Goal: Task Accomplishment & Management: Use online tool/utility

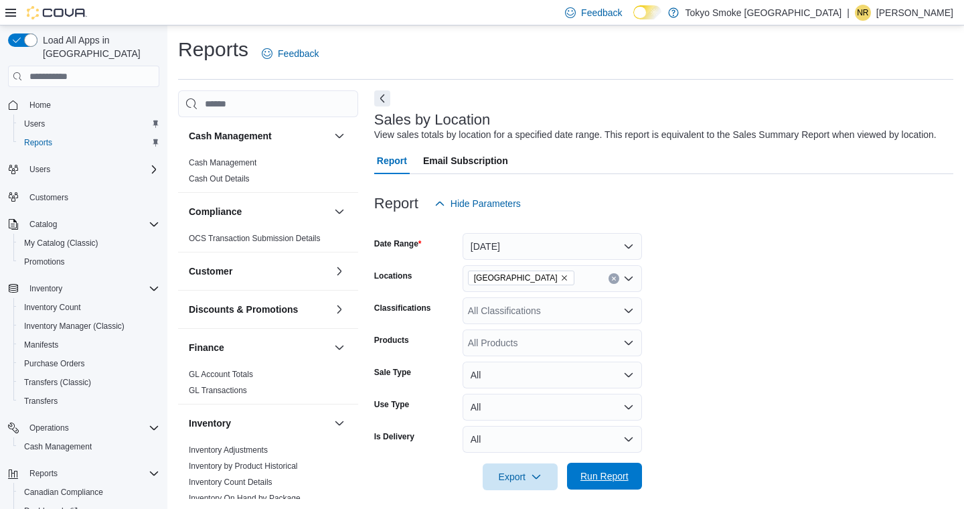
click at [611, 469] on span "Run Report" at bounding box center [604, 475] width 48 height 13
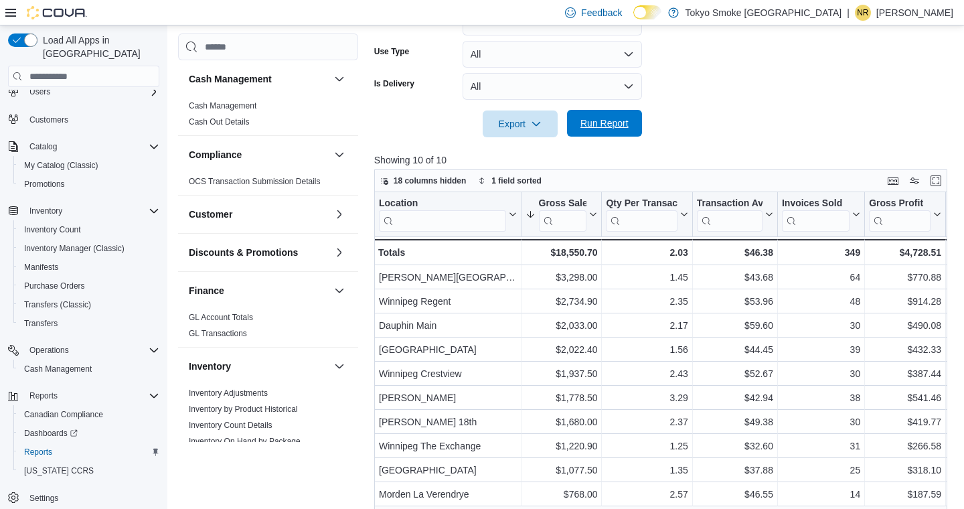
scroll to position [374, 0]
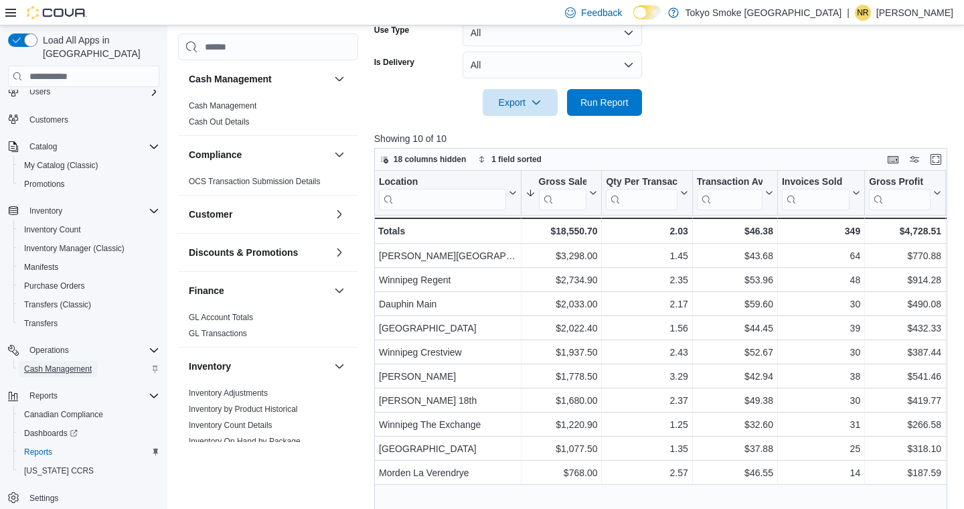
click at [58, 364] on span "Cash Management" at bounding box center [58, 369] width 68 height 11
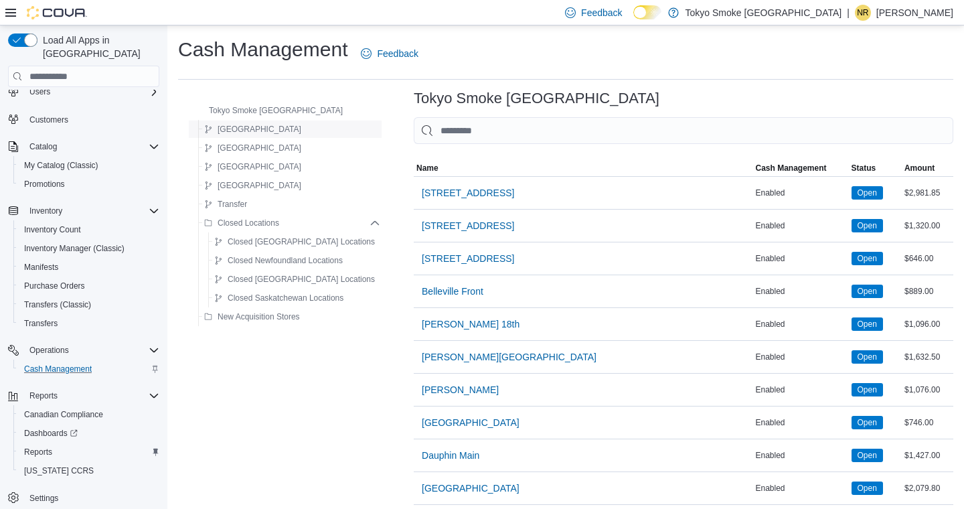
click at [243, 130] on span "[GEOGRAPHIC_DATA]" at bounding box center [260, 129] width 84 height 11
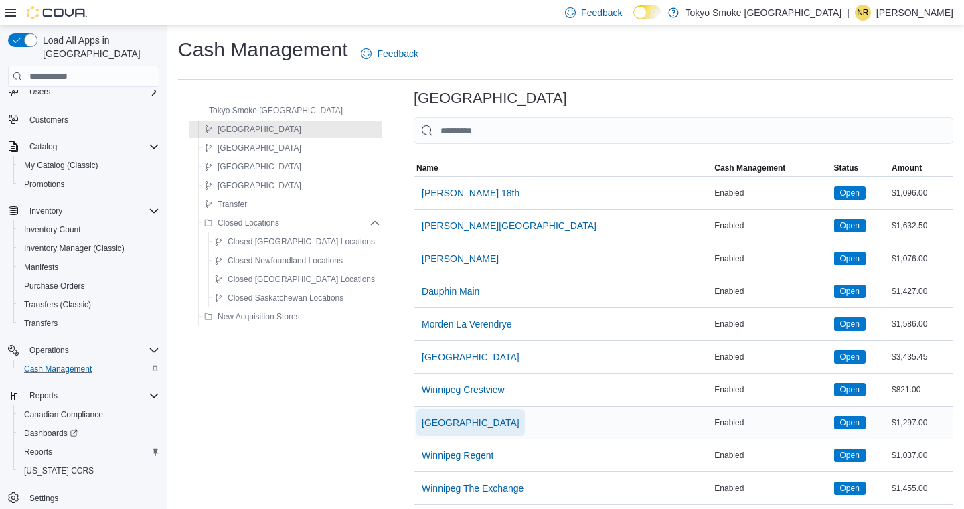
click at [488, 424] on span "[GEOGRAPHIC_DATA]" at bounding box center [471, 422] width 98 height 13
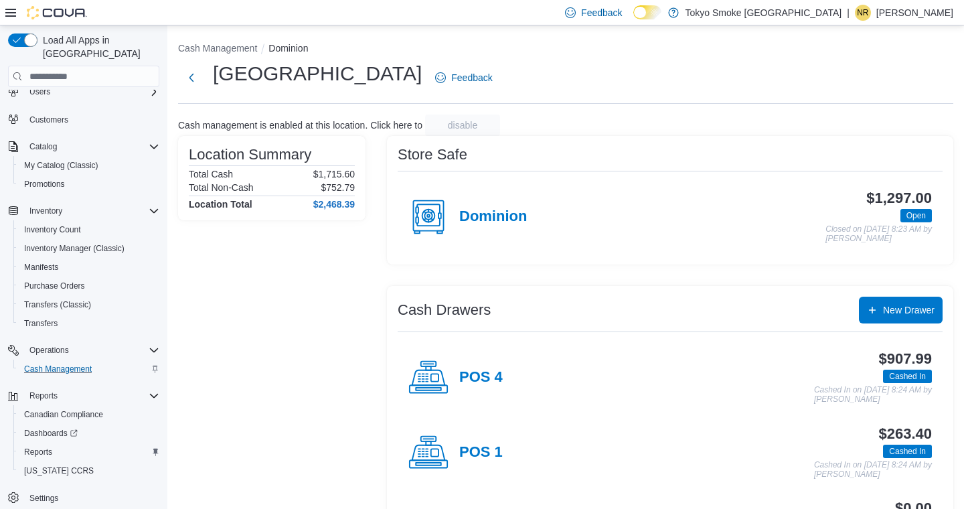
click at [481, 374] on h4 "POS 4" at bounding box center [481, 377] width 44 height 17
click span "IN7JGD-6598703"
click span "Modify Payment"
click div "Select a payment type"
click span "Debit"
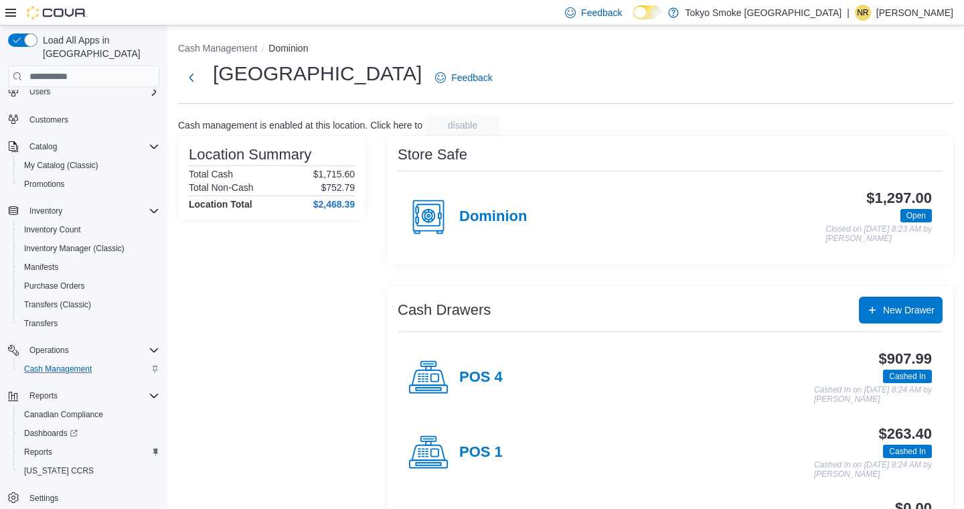
click span "Save"
click at [39, 447] on span "Reports" at bounding box center [38, 452] width 28 height 11
click button "[DATE]"
click span "[DATE]"
click div "All Locations"
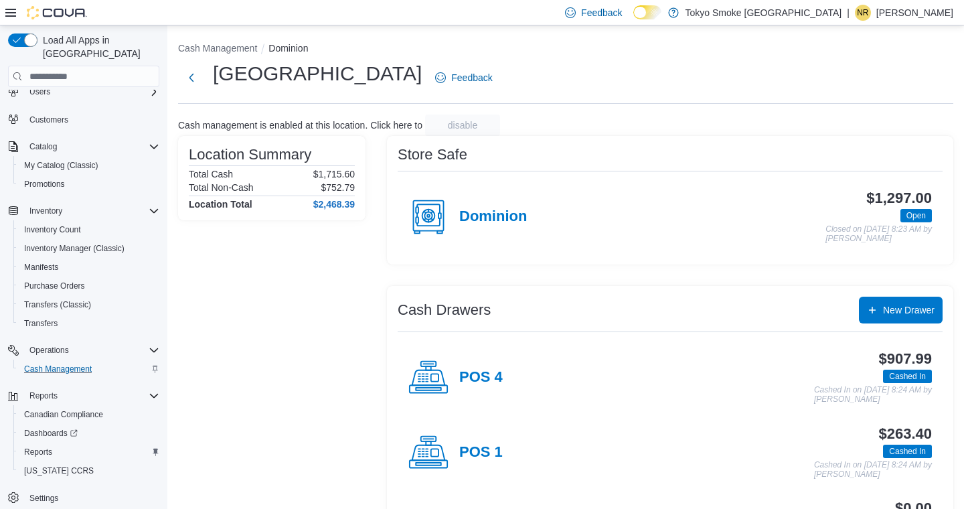
click span "[GEOGRAPHIC_DATA]"
click span "Run Report"
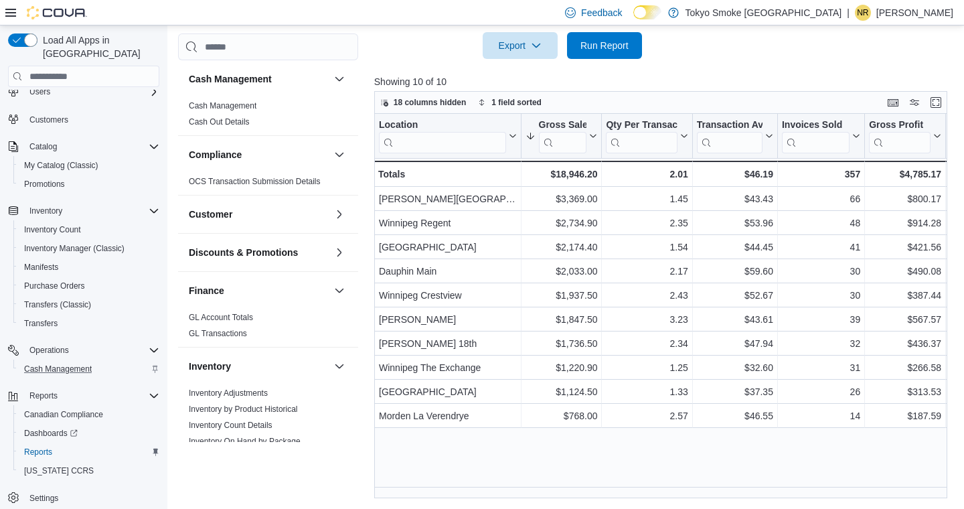
scroll to position [7, 0]
click button "Custom Date"
click input "**********"
click div "3"
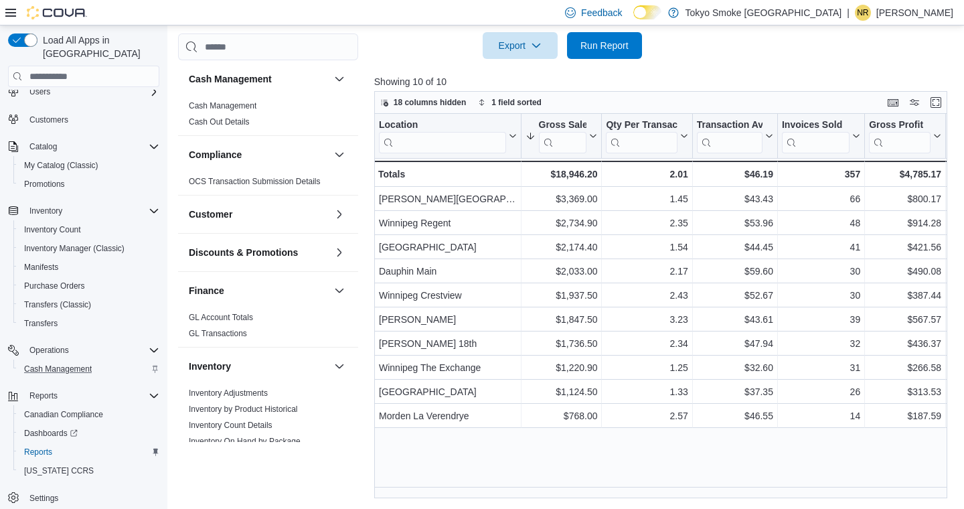
type input "**********"
click input "**********"
click div "9"
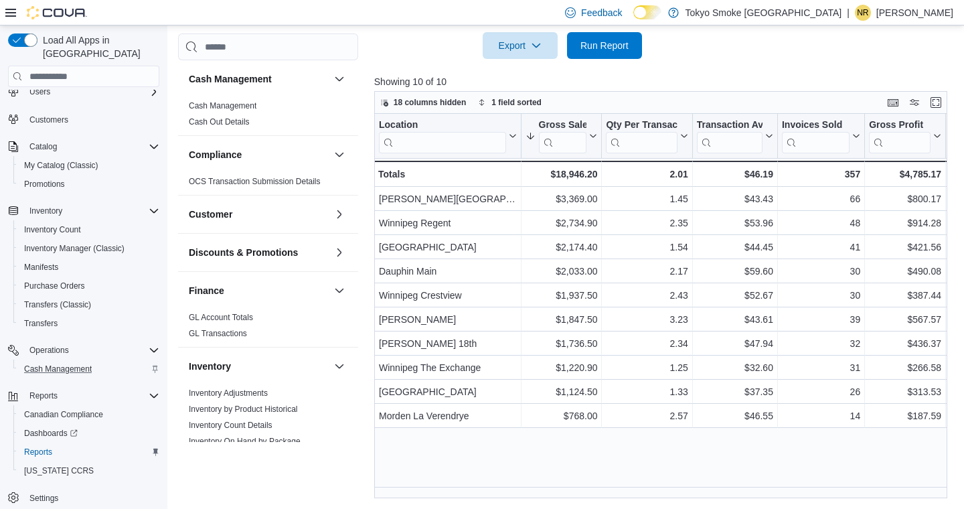
type input "**********"
click at [603, 59] on span "Run Report" at bounding box center [604, 45] width 59 height 27
